Goal: Navigation & Orientation: Go to known website

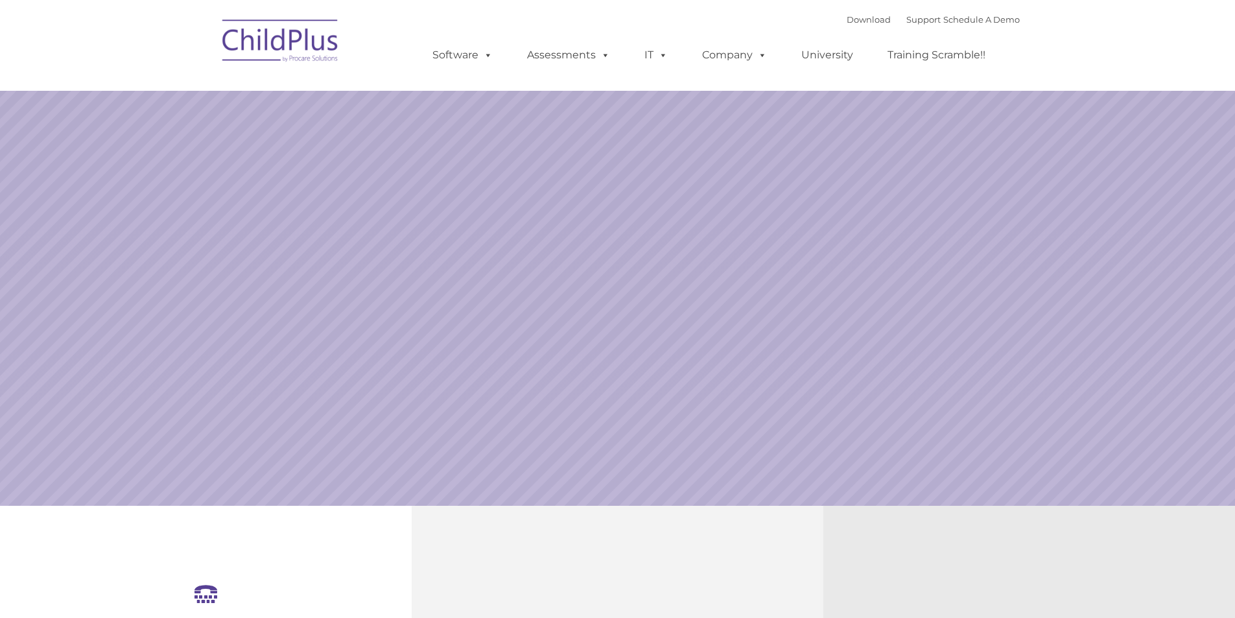
select select "MEDIUM"
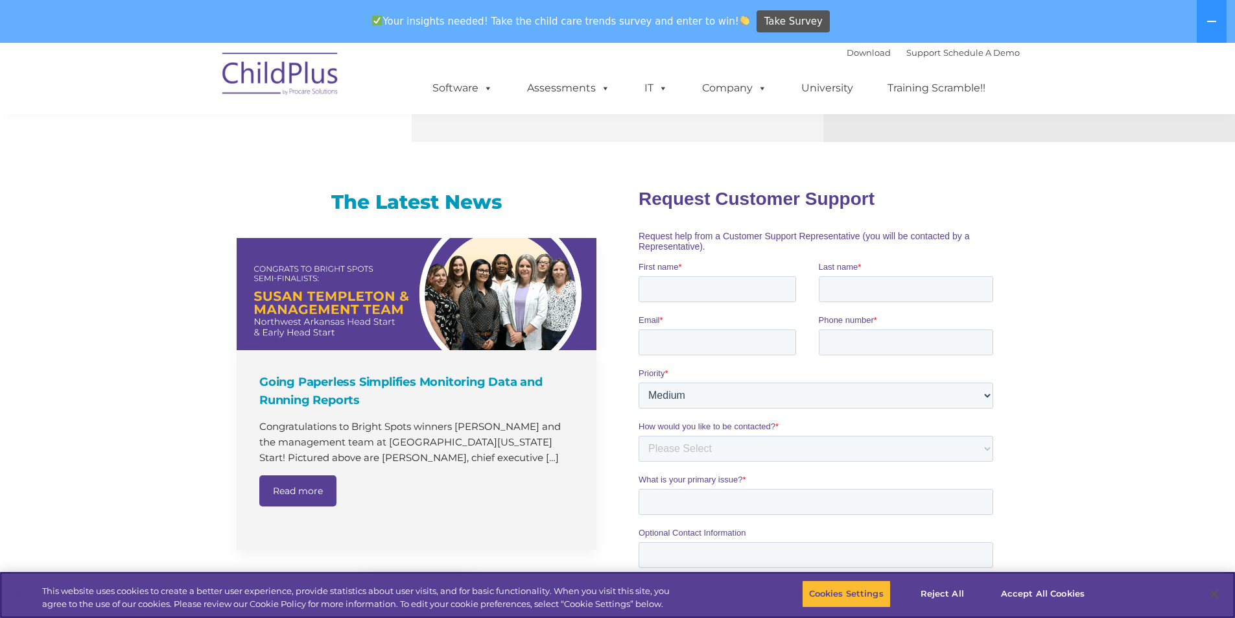
scroll to position [596, 0]
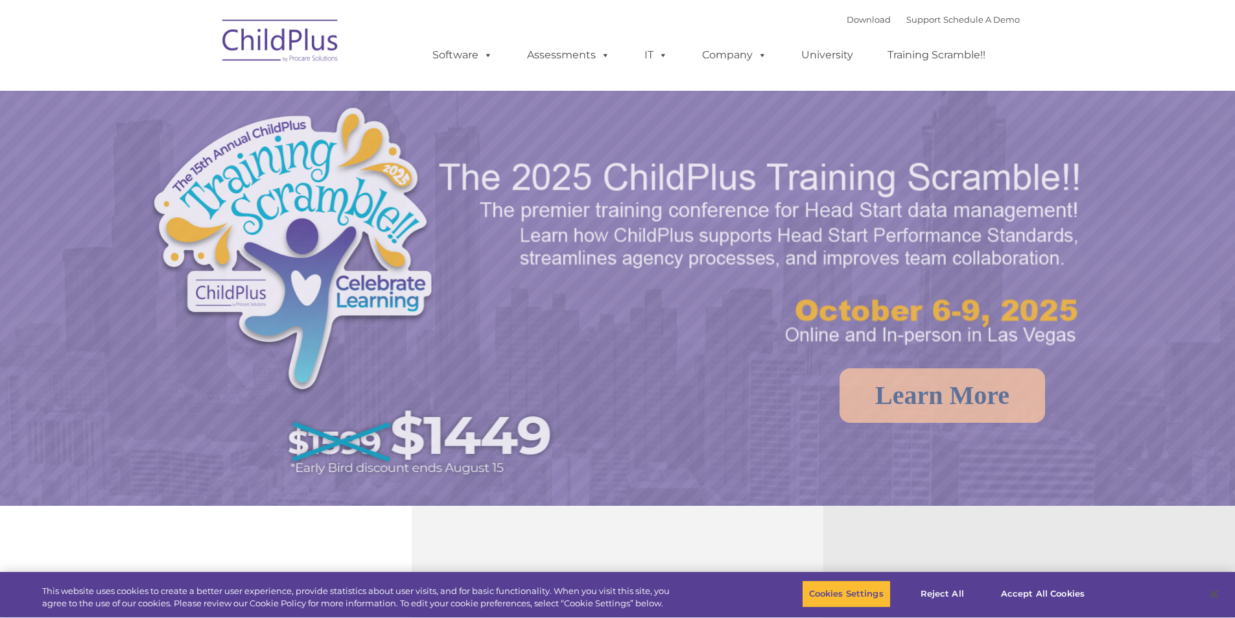
select select "MEDIUM"
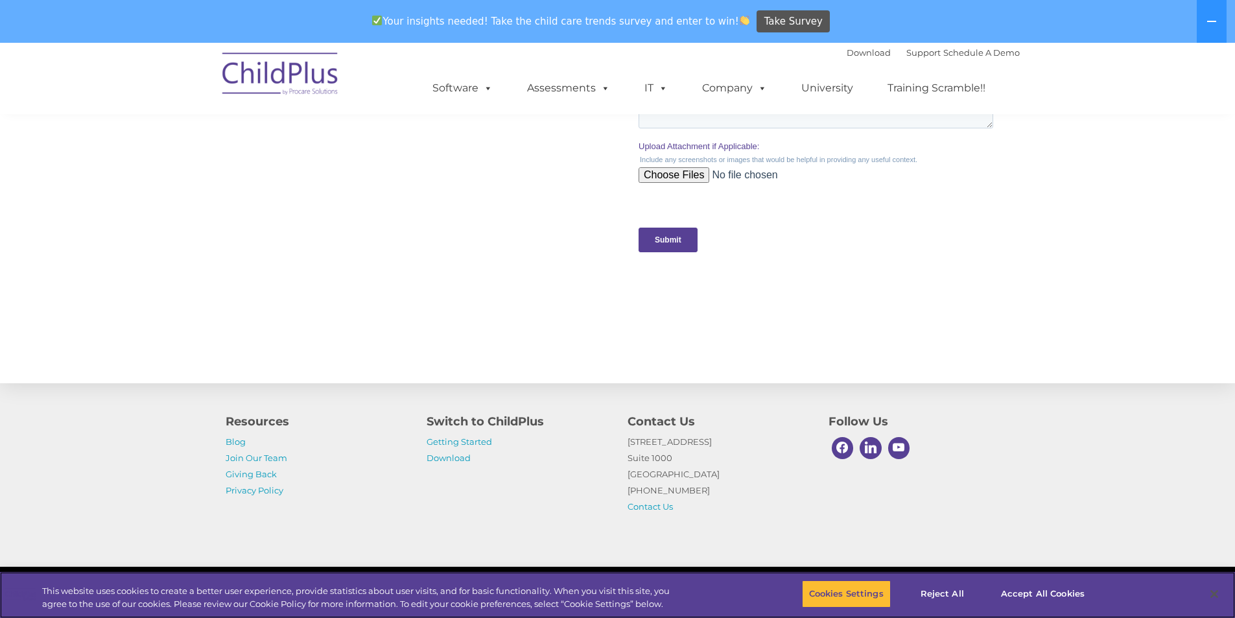
scroll to position [1276, 0]
